Goal: Navigation & Orientation: Find specific page/section

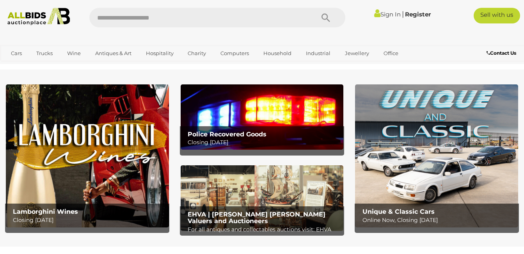
click at [230, 135] on b "Police Recovered Goods" at bounding box center [227, 133] width 79 height 7
